Goal: Task Accomplishment & Management: Use online tool/utility

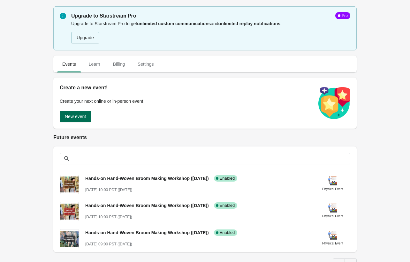
click at [72, 118] on span "New event" at bounding box center [75, 116] width 21 height 5
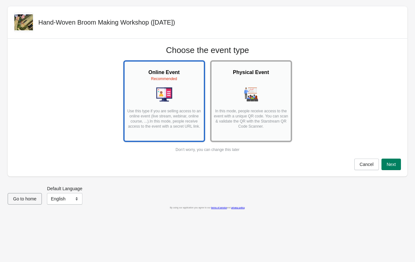
click at [231, 106] on div "Physical Event In this mode, people receive access to the event with a unique Q…" at bounding box center [250, 99] width 75 height 71
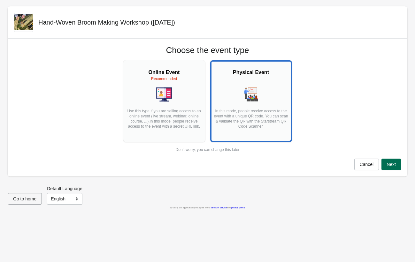
click at [391, 166] on span "Next" at bounding box center [391, 164] width 9 height 5
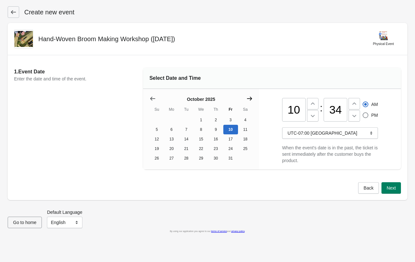
click at [250, 99] on icon "Show next month, November 2025" at bounding box center [249, 99] width 6 height 6
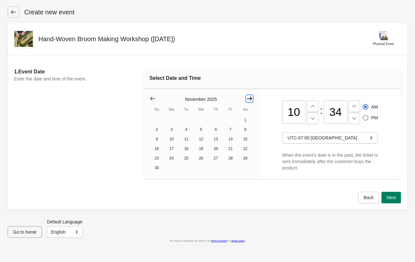
click at [250, 99] on icon "Show next month, December 2025" at bounding box center [249, 99] width 6 height 6
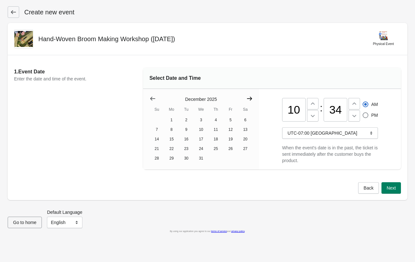
click at [250, 99] on icon "Show next month, January 2026" at bounding box center [249, 99] width 6 height 6
click at [250, 99] on icon "Show next month, February 2026" at bounding box center [249, 99] width 6 height 6
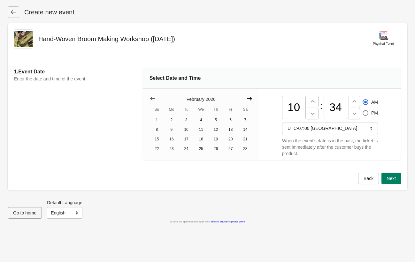
click at [250, 99] on icon "Show next month, March 2026" at bounding box center [249, 99] width 6 height 6
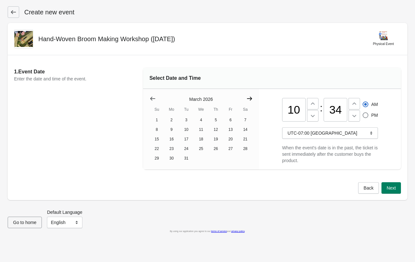
click at [250, 99] on icon "Show next month, April 2026" at bounding box center [249, 99] width 6 height 6
click at [334, 109] on input "34" at bounding box center [336, 110] width 24 height 24
type input "00"
click at [356, 133] on span "UTC-07:00 [GEOGRAPHIC_DATA]" at bounding box center [330, 133] width 85 height 6
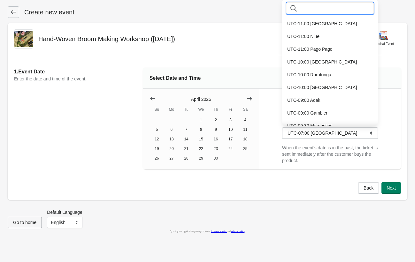
click at [306, 9] on input "text" at bounding box center [336, 9] width 74 height 12
type input "ed"
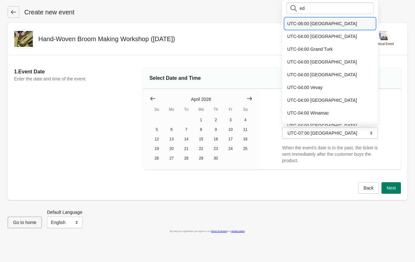
click at [316, 23] on button "UTC-06:00 [GEOGRAPHIC_DATA]" at bounding box center [330, 24] width 91 height 12
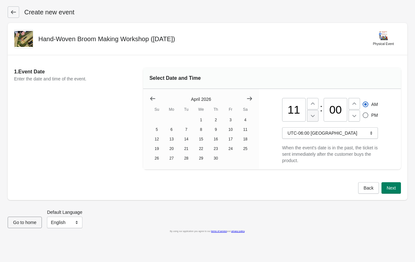
click at [311, 117] on icon at bounding box center [313, 116] width 6 height 6
type input "10"
click at [321, 181] on div "1. Event Date Enter the date and time of the event. Select Date and Time [DATE]…" at bounding box center [208, 118] width 400 height 127
click at [230, 130] on button "10" at bounding box center [230, 130] width 15 height 10
click at [389, 190] on span "Next" at bounding box center [391, 188] width 9 height 5
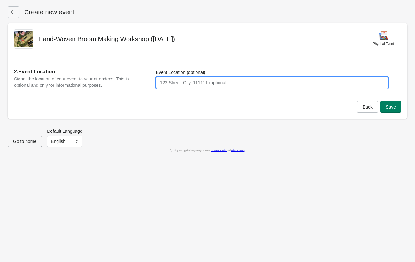
click at [192, 85] on input "Event Location (optional)" at bounding box center [272, 83] width 232 height 12
paste input "[GEOGRAPHIC_DATA][STREET_ADDRESS][PERSON_NAME] S."
type input "[GEOGRAPHIC_DATA][STREET_ADDRESS][PERSON_NAME] S."
click at [393, 108] on span "Save" at bounding box center [391, 106] width 10 height 5
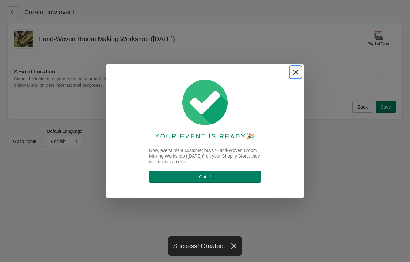
click at [295, 73] on icon "Close" at bounding box center [295, 71] width 5 height 5
select select "physical"
select select "US"
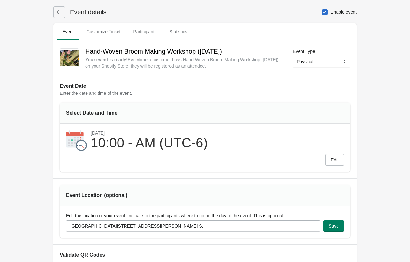
click at [57, 15] on icon at bounding box center [59, 12] width 6 height 6
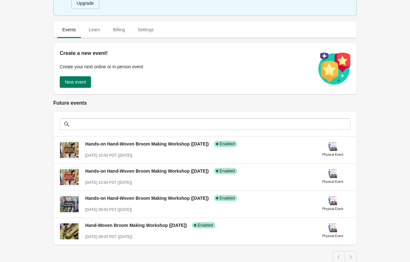
scroll to position [35, 0]
click at [81, 83] on span "New event" at bounding box center [75, 82] width 21 height 5
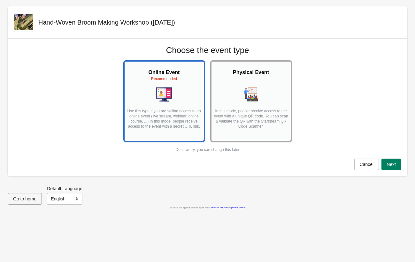
click at [258, 95] on img at bounding box center [251, 95] width 16 height 16
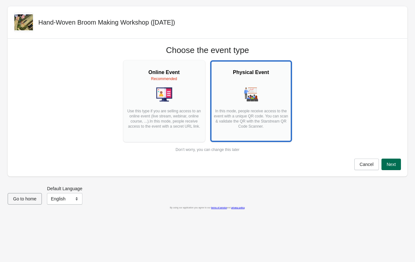
click at [390, 166] on span "Next" at bounding box center [391, 164] width 9 height 5
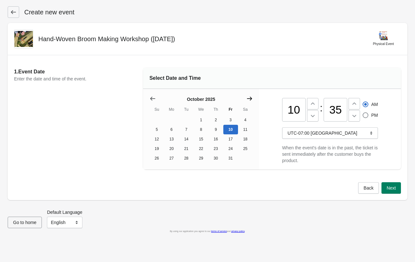
click at [250, 99] on icon "Show next month, November 2025" at bounding box center [249, 99] width 6 height 6
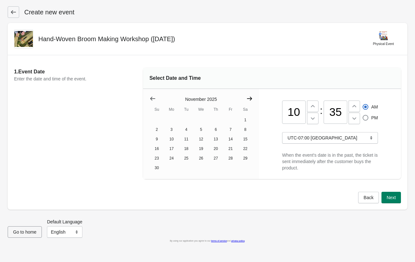
click at [250, 99] on icon "Show next month, December 2025" at bounding box center [249, 99] width 6 height 6
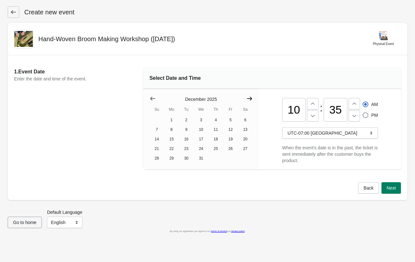
click at [250, 99] on icon "Show next month, January 2026" at bounding box center [249, 99] width 6 height 6
click at [250, 99] on icon "Show next month, February 2026" at bounding box center [249, 99] width 6 height 6
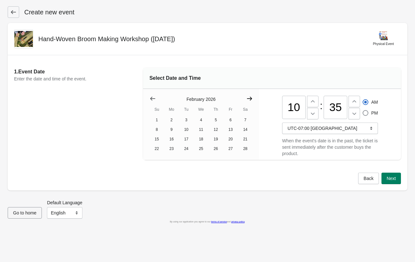
click at [250, 99] on icon "Show next month, March 2026" at bounding box center [249, 99] width 6 height 6
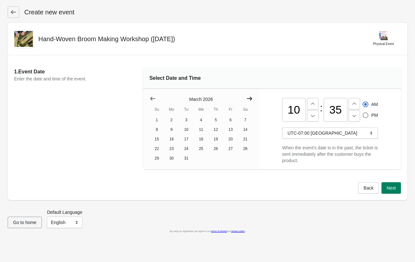
click at [250, 99] on icon "Show next month, April 2026" at bounding box center [249, 99] width 6 height 6
click at [159, 150] on button "19" at bounding box center [157, 149] width 15 height 10
click at [311, 102] on icon at bounding box center [313, 104] width 6 height 6
type input "11"
click at [352, 115] on icon at bounding box center [354, 116] width 4 height 2
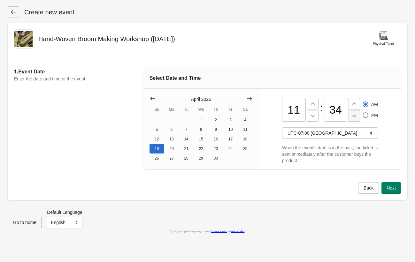
click at [352, 115] on icon at bounding box center [354, 116] width 4 height 2
type input "30"
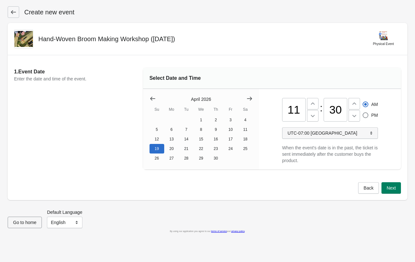
click at [347, 133] on span "UTC-07:00 [GEOGRAPHIC_DATA]" at bounding box center [330, 133] width 85 height 6
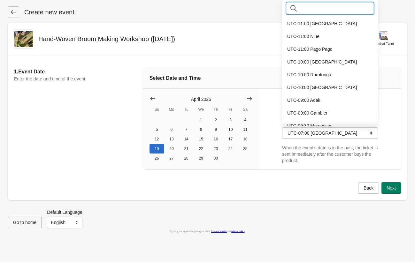
click at [319, 9] on input "text" at bounding box center [336, 9] width 74 height 12
type input "ed"
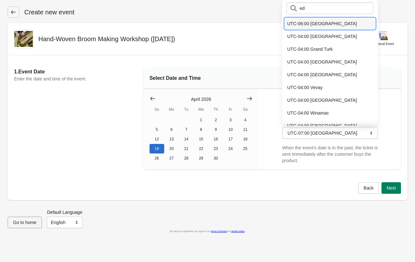
click at [321, 26] on button "UTC-06:00 [GEOGRAPHIC_DATA]" at bounding box center [330, 24] width 91 height 12
type input "12"
radio input "false"
radio input "true"
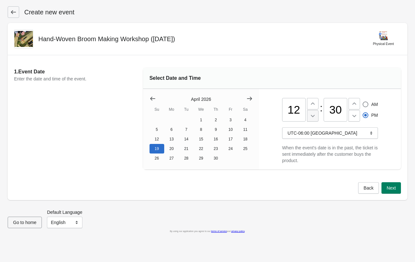
click at [311, 116] on icon at bounding box center [313, 116] width 6 height 6
type input "11"
radio input "true"
radio input "false"
click at [333, 109] on input "30" at bounding box center [336, 110] width 24 height 24
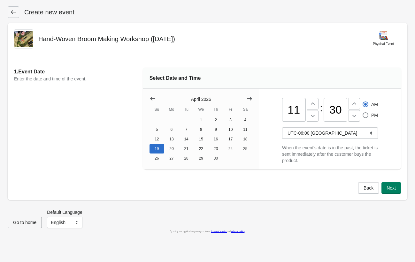
click at [333, 109] on input "30" at bounding box center [336, 110] width 24 height 24
type input "00"
click at [327, 166] on div "11 : 00 AM PM UTC-06:00 [GEOGRAPHIC_DATA] When the event's date is in the past,…" at bounding box center [330, 129] width 96 height 81
click at [392, 189] on span "Next" at bounding box center [391, 188] width 9 height 5
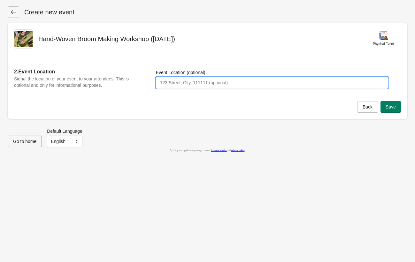
click at [218, 81] on input "Event Location (optional)" at bounding box center [272, 83] width 232 height 12
paste input "[GEOGRAPHIC_DATA][STREET_ADDRESS][PERSON_NAME] S."
type input "[GEOGRAPHIC_DATA][STREET_ADDRESS][PERSON_NAME] S."
click at [395, 108] on span "Save" at bounding box center [391, 106] width 10 height 5
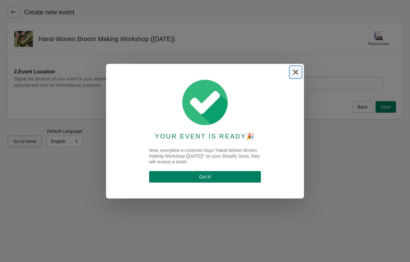
click at [297, 71] on icon "Close" at bounding box center [296, 72] width 6 height 6
select select "physical"
select select "US"
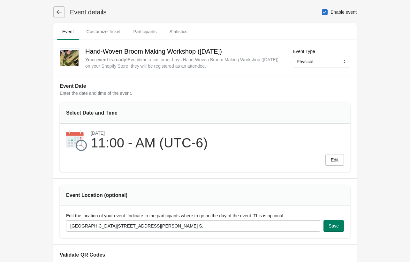
click at [60, 12] on icon at bounding box center [59, 12] width 6 height 6
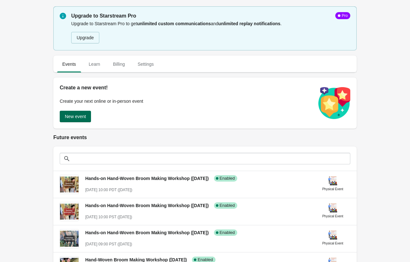
click at [77, 118] on span "New event" at bounding box center [75, 116] width 21 height 5
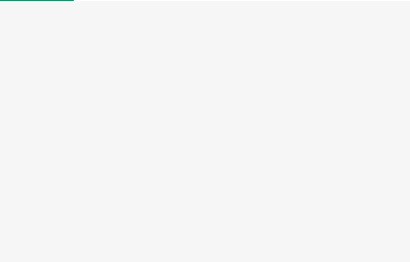
select select "physical"
select select "US"
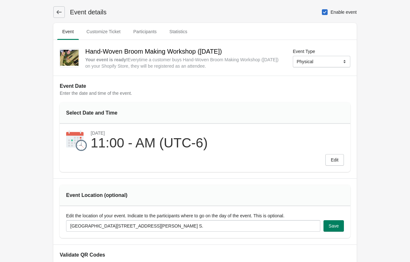
click at [57, 13] on icon at bounding box center [59, 12] width 5 height 4
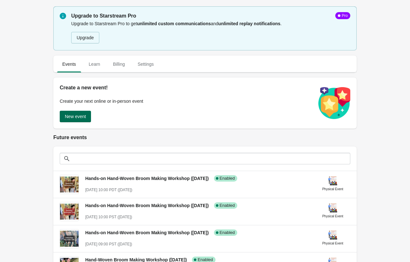
click at [73, 115] on span "New event" at bounding box center [75, 116] width 21 height 5
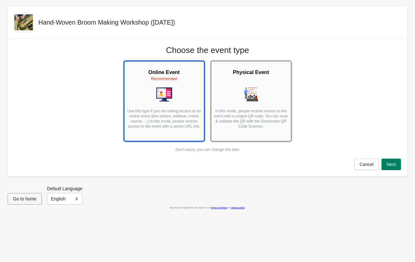
click at [243, 101] on img at bounding box center [251, 95] width 16 height 16
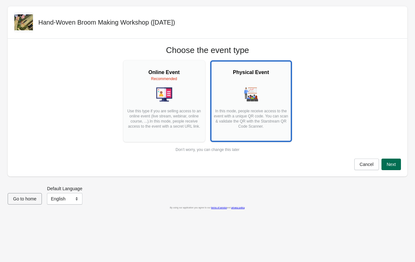
click at [387, 164] on span "Next" at bounding box center [391, 164] width 9 height 5
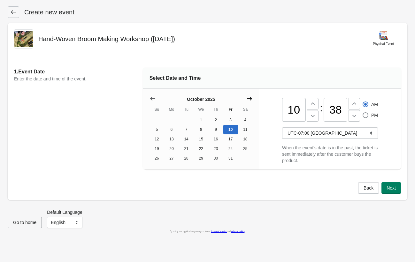
click at [251, 97] on icon "Show next month, November 2025" at bounding box center [249, 99] width 6 height 6
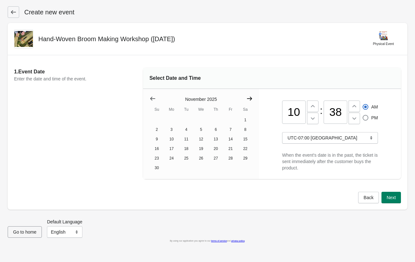
click at [251, 97] on icon "Show next month, December 2025" at bounding box center [249, 99] width 6 height 6
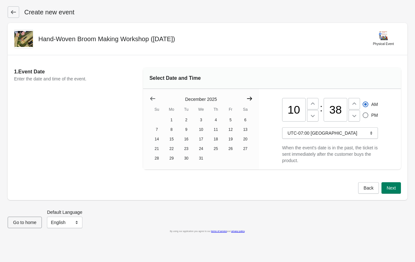
click at [251, 97] on icon "Show next month, January 2026" at bounding box center [249, 99] width 6 height 6
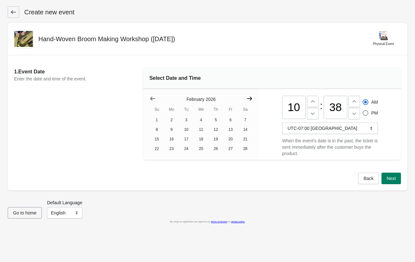
click at [251, 97] on icon "Show next month, March 2026" at bounding box center [249, 99] width 6 height 6
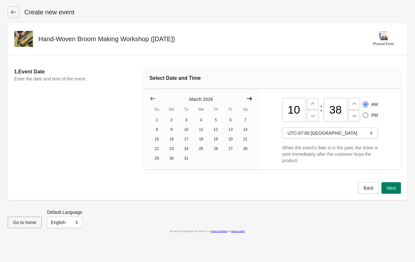
click at [251, 97] on icon "Show next month, April 2026" at bounding box center [249, 99] width 6 height 6
click at [171, 149] on button "20" at bounding box center [171, 149] width 15 height 10
click at [335, 107] on input "38" at bounding box center [336, 110] width 24 height 24
type input "00"
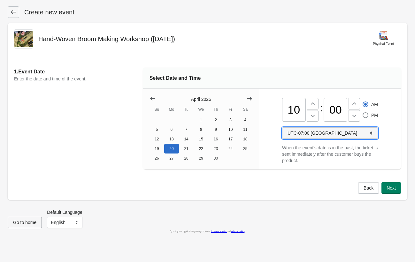
click at [330, 135] on span "UTC-07:00 [GEOGRAPHIC_DATA]" at bounding box center [323, 133] width 70 height 5
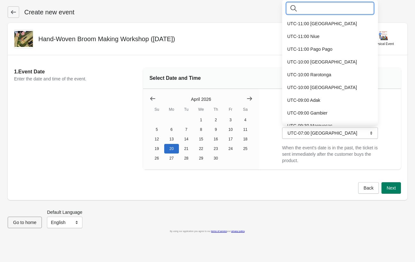
click at [319, 9] on input "text" at bounding box center [336, 9] width 74 height 12
type input "ed"
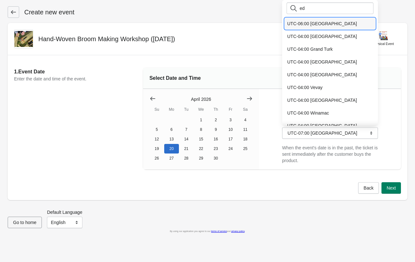
click at [320, 25] on button "UTC-06:00 [GEOGRAPHIC_DATA]" at bounding box center [330, 24] width 91 height 12
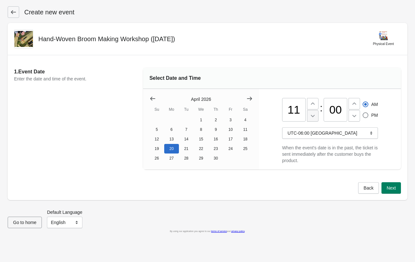
click at [312, 116] on icon at bounding box center [313, 116] width 4 height 2
type input "10"
click at [394, 189] on span "Next" at bounding box center [391, 188] width 9 height 5
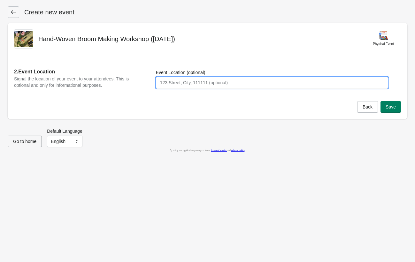
click at [280, 79] on input "Event Location (optional)" at bounding box center [272, 83] width 232 height 12
paste input "[GEOGRAPHIC_DATA][STREET_ADDRESS][PERSON_NAME] S."
type input "[GEOGRAPHIC_DATA][STREET_ADDRESS][PERSON_NAME] S."
click at [391, 107] on span "Save" at bounding box center [391, 106] width 10 height 5
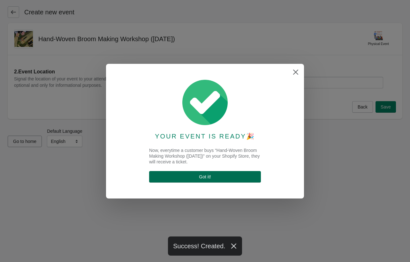
click at [221, 178] on span "Got it !" at bounding box center [205, 176] width 102 height 5
select select "physical"
select select "US"
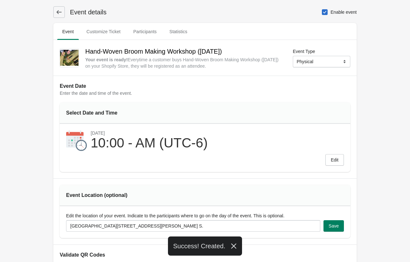
click at [59, 8] on button at bounding box center [59, 12] width 12 height 12
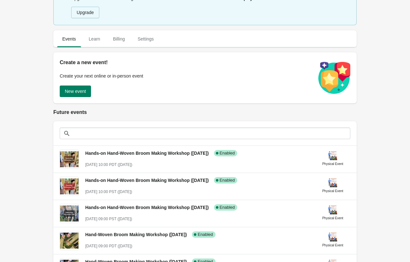
scroll to position [24, 0]
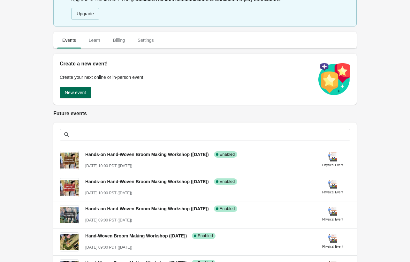
click at [79, 94] on span "New event" at bounding box center [75, 92] width 21 height 5
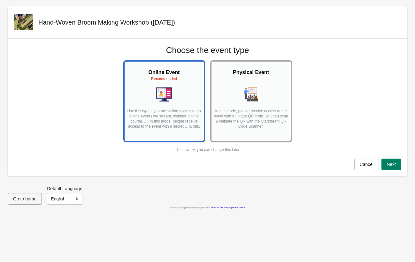
click at [265, 83] on div "Physical Event In this mode, people receive access to the event with a unique Q…" at bounding box center [250, 99] width 75 height 71
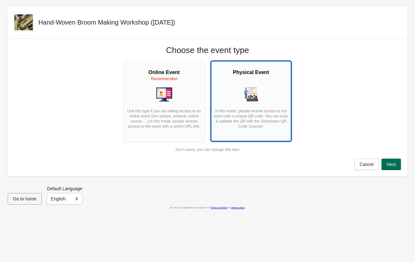
click at [393, 163] on span "Next" at bounding box center [391, 164] width 9 height 5
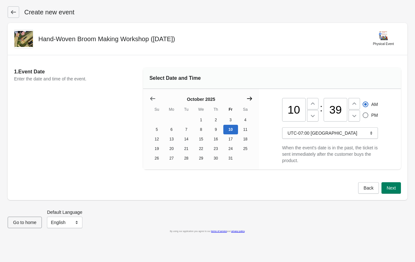
click at [251, 99] on icon "Show next month, November 2025" at bounding box center [249, 99] width 6 height 6
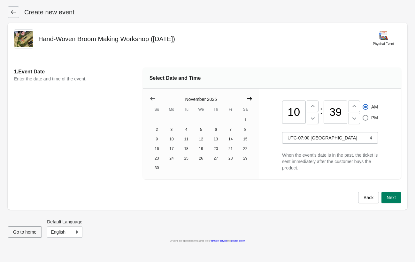
click at [251, 99] on icon "Show next month, December 2025" at bounding box center [249, 99] width 6 height 6
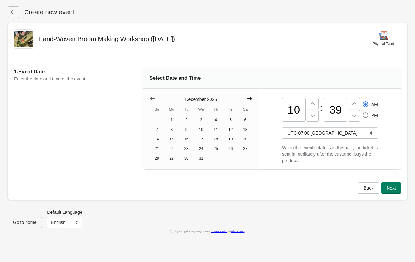
click at [251, 99] on icon "Show next month, January 2026" at bounding box center [249, 99] width 6 height 6
click at [251, 99] on icon "Show next month, February 2026" at bounding box center [249, 99] width 6 height 6
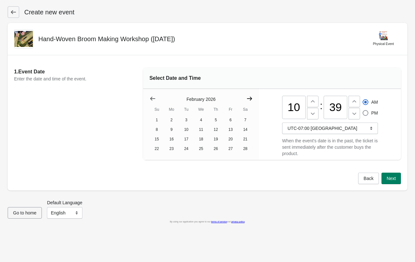
click at [251, 99] on icon "Show next month, March 2026" at bounding box center [249, 99] width 6 height 6
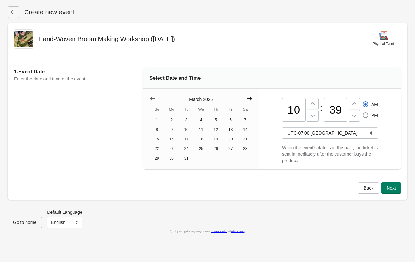
click at [251, 99] on icon "Show next month, April 2026" at bounding box center [249, 99] width 6 height 6
click at [245, 150] on button "25" at bounding box center [245, 149] width 15 height 10
click at [335, 109] on input "39" at bounding box center [336, 110] width 24 height 24
type input "00"
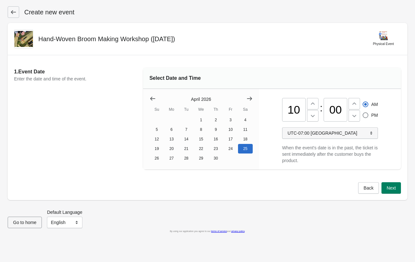
click at [342, 135] on span "UTC-07:00 [GEOGRAPHIC_DATA]" at bounding box center [330, 133] width 85 height 6
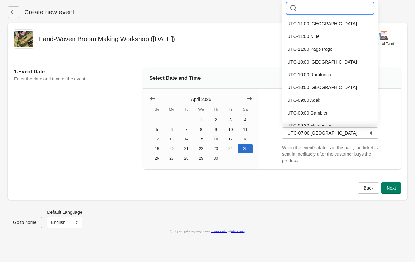
click at [310, 9] on input "text" at bounding box center [336, 9] width 74 height 12
type input "ed"
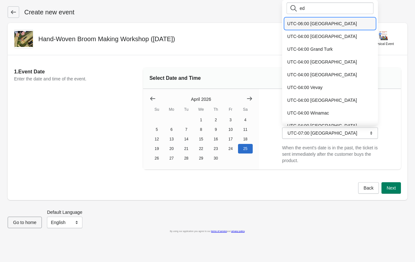
click at [312, 21] on button "UTC-06:00 [GEOGRAPHIC_DATA]" at bounding box center [330, 24] width 91 height 12
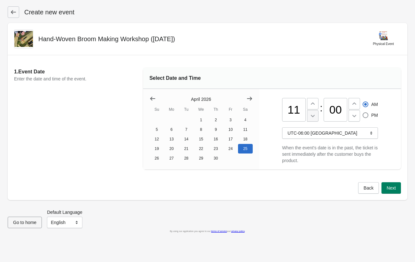
click at [313, 116] on icon at bounding box center [313, 116] width 4 height 2
type input "10"
click at [389, 188] on span "Next" at bounding box center [391, 188] width 9 height 5
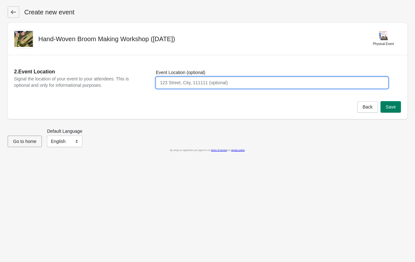
click at [274, 80] on input "Event Location (optional)" at bounding box center [272, 83] width 232 height 12
paste input "[GEOGRAPHIC_DATA][STREET_ADDRESS][PERSON_NAME] S."
type input "[GEOGRAPHIC_DATA][STREET_ADDRESS][PERSON_NAME] S."
click at [391, 106] on span "Save" at bounding box center [391, 106] width 10 height 5
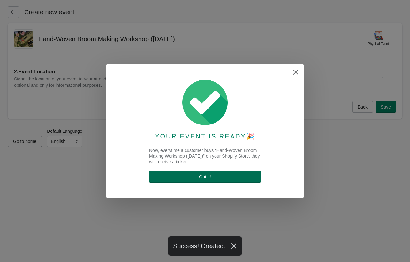
click at [226, 177] on span "Got it !" at bounding box center [205, 176] width 102 height 5
select select "physical"
select select "US"
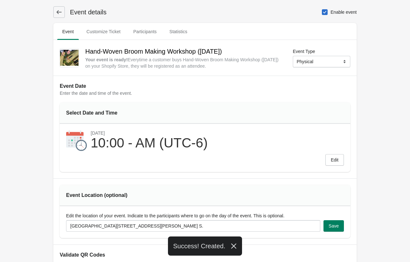
click at [58, 13] on icon at bounding box center [59, 12] width 6 height 6
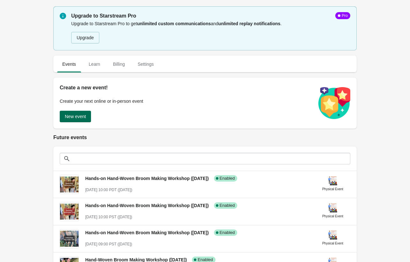
click at [77, 117] on span "New event" at bounding box center [75, 116] width 21 height 5
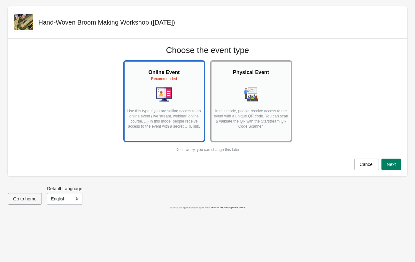
click at [248, 113] on p "In this mode, people receive access to the event with a unique QR code. You can…" at bounding box center [250, 122] width 75 height 26
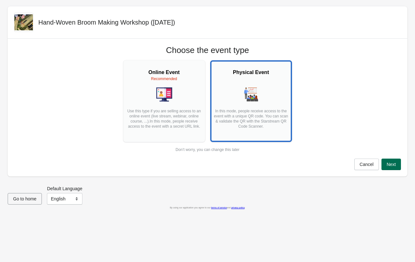
click at [391, 165] on span "Next" at bounding box center [391, 164] width 9 height 5
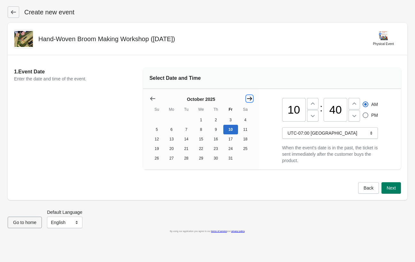
click at [250, 97] on icon "Show next month, November 2025" at bounding box center [249, 99] width 5 height 4
click at [250, 97] on icon "Show next month, January 2026" at bounding box center [249, 99] width 5 height 4
click at [250, 97] on icon "Show next month, February 2026" at bounding box center [249, 99] width 5 height 4
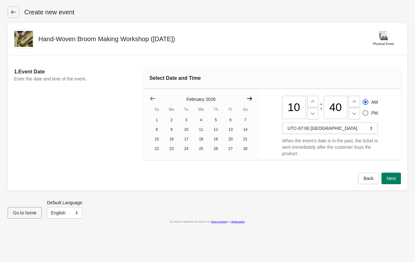
click at [250, 97] on icon "Show next month, March 2026" at bounding box center [249, 99] width 5 height 4
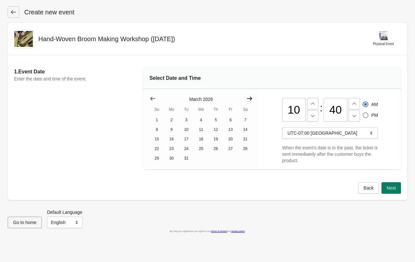
click at [250, 97] on icon "Show next month, April 2026" at bounding box center [249, 99] width 5 height 4
click at [156, 159] on button "26" at bounding box center [157, 159] width 15 height 10
click at [312, 104] on icon at bounding box center [313, 104] width 6 height 6
type input "11"
click at [337, 108] on input "40" at bounding box center [336, 110] width 24 height 24
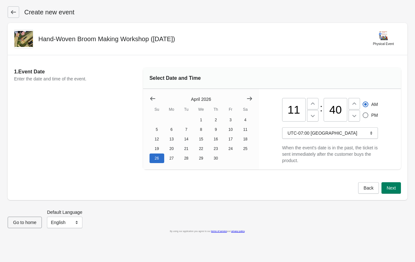
click at [337, 108] on input "40" at bounding box center [336, 110] width 24 height 24
type input "00"
click at [345, 133] on span "UTC-07:00 [GEOGRAPHIC_DATA]" at bounding box center [330, 133] width 85 height 6
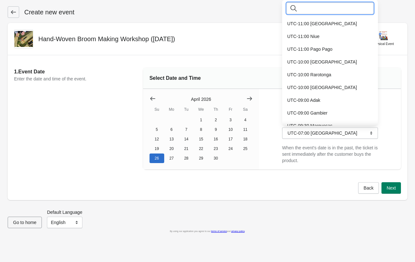
click at [318, 10] on input "text" at bounding box center [336, 9] width 74 height 12
type input "ed"
click at [327, 26] on button "UTC-06:00 [GEOGRAPHIC_DATA]" at bounding box center [330, 24] width 91 height 12
type input "12"
radio input "false"
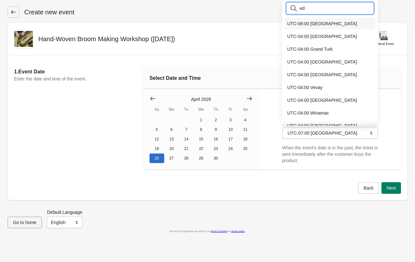
radio input "true"
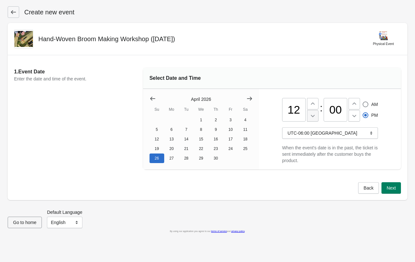
click at [313, 115] on icon at bounding box center [313, 116] width 6 height 6
type input "11"
radio input "true"
radio input "false"
click at [388, 188] on span "Next" at bounding box center [391, 188] width 9 height 5
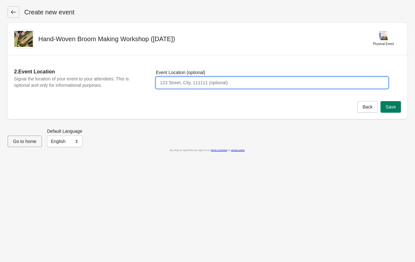
click at [295, 83] on input "Event Location (optional)" at bounding box center [272, 83] width 232 height 12
paste input "[GEOGRAPHIC_DATA][STREET_ADDRESS][PERSON_NAME] S."
type input "[GEOGRAPHIC_DATA][STREET_ADDRESS][PERSON_NAME] S."
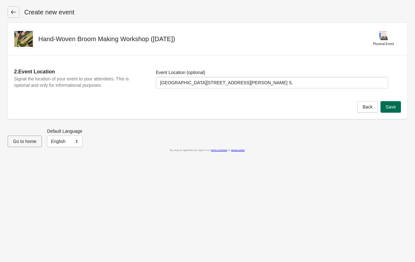
click at [390, 108] on span "Save" at bounding box center [391, 106] width 10 height 5
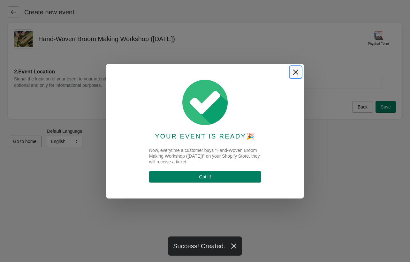
click at [297, 72] on icon "Close" at bounding box center [296, 72] width 6 height 6
select select "physical"
select select "US"
